Goal: Information Seeking & Learning: Learn about a topic

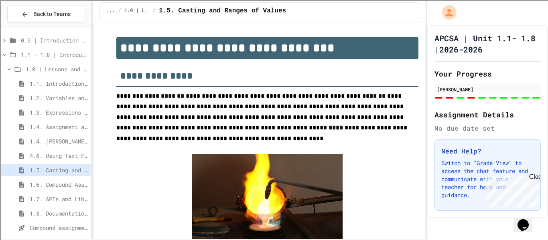
click at [63, 145] on span "1.4. [PERSON_NAME] and User Input" at bounding box center [59, 141] width 58 height 8
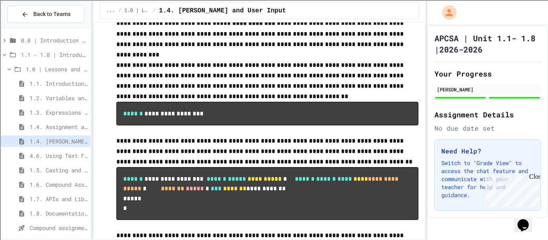
type input "**********"
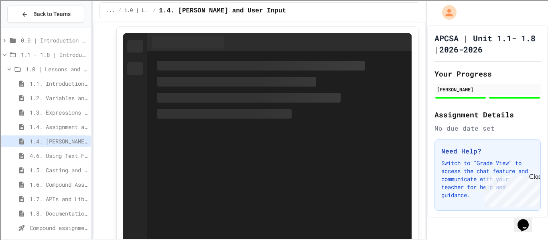
scroll to position [3342, 0]
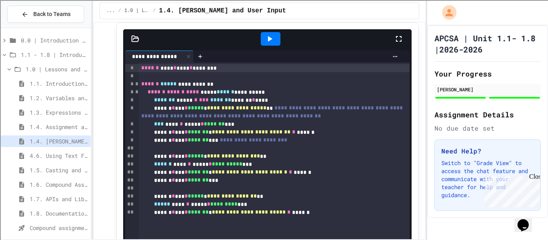
click at [78, 172] on span "1.5. Casting and Ranges of Values" at bounding box center [59, 170] width 58 height 8
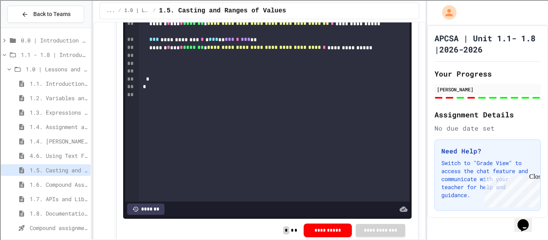
scroll to position [1499, 0]
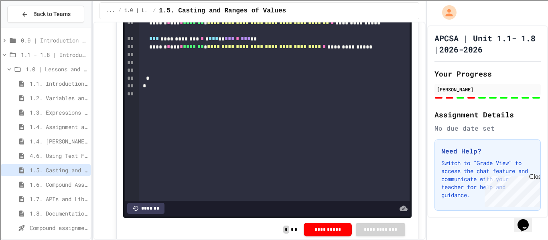
click at [79, 138] on span "1.4. [PERSON_NAME] and User Input" at bounding box center [59, 141] width 58 height 8
